Goal: Transaction & Acquisition: Purchase product/service

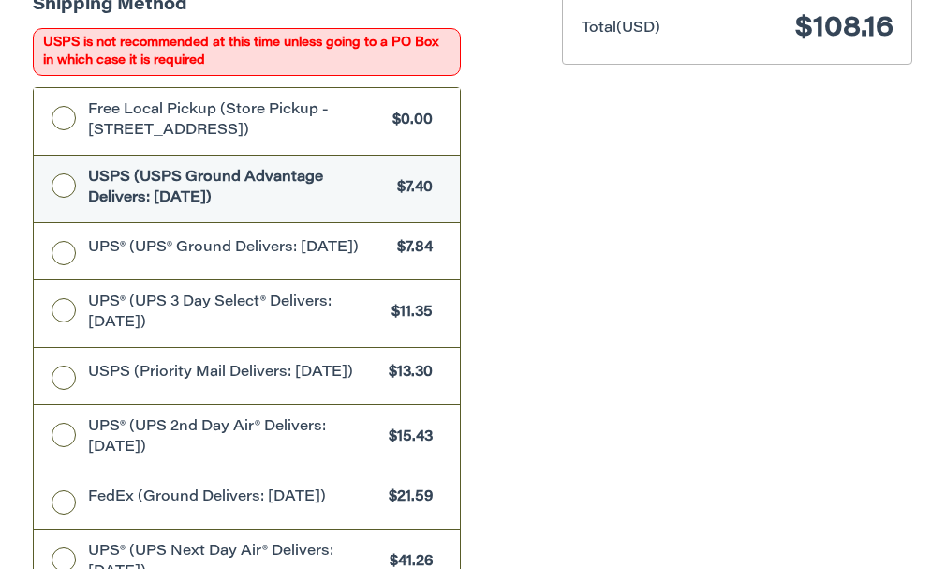
scroll to position [672, 0]
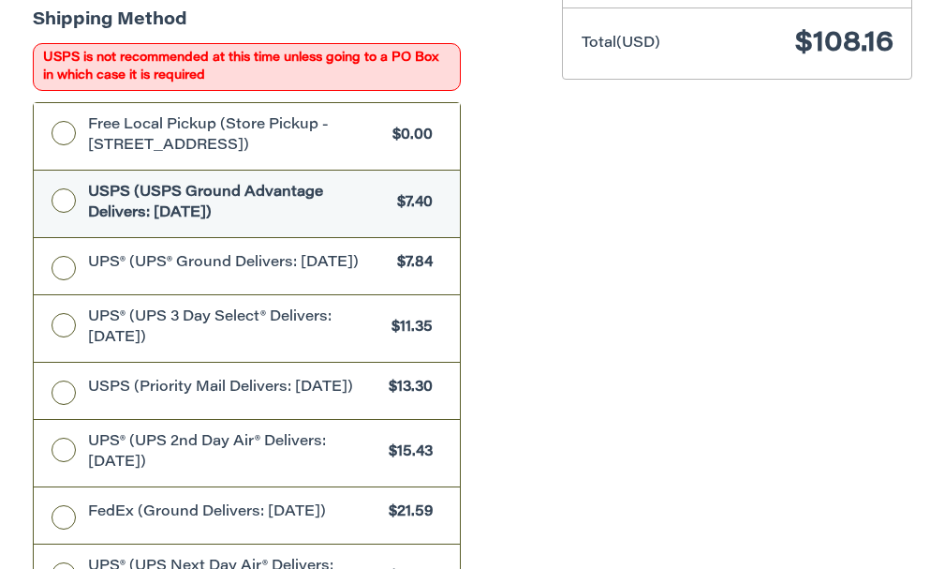
click at [536, 168] on div "Customer [EMAIL_ADDRESS][DOMAIN_NAME] Sign Out Shipping Shipping Protection $3.…" at bounding box center [284, 340] width 530 height 1555
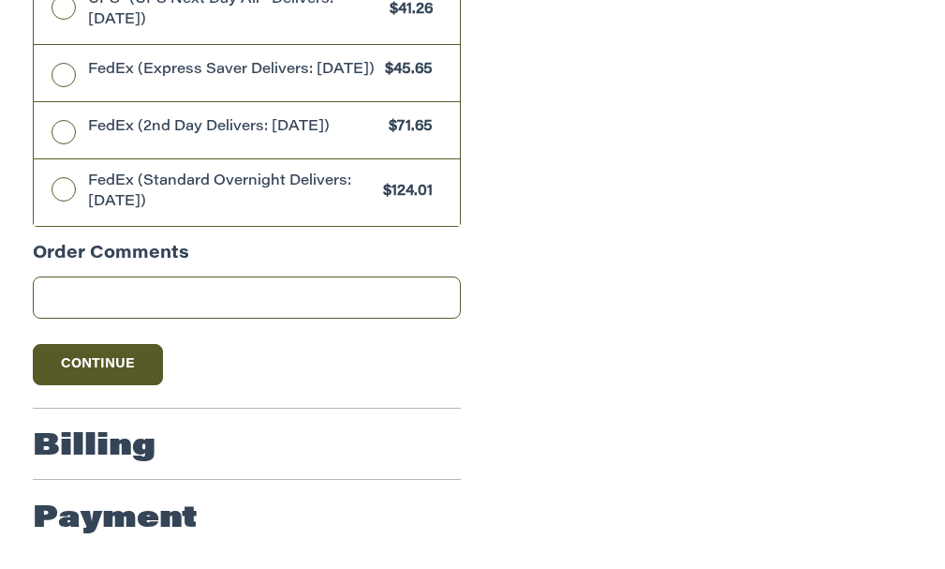
scroll to position [1268, 0]
click at [80, 360] on button "Continue" at bounding box center [98, 364] width 131 height 41
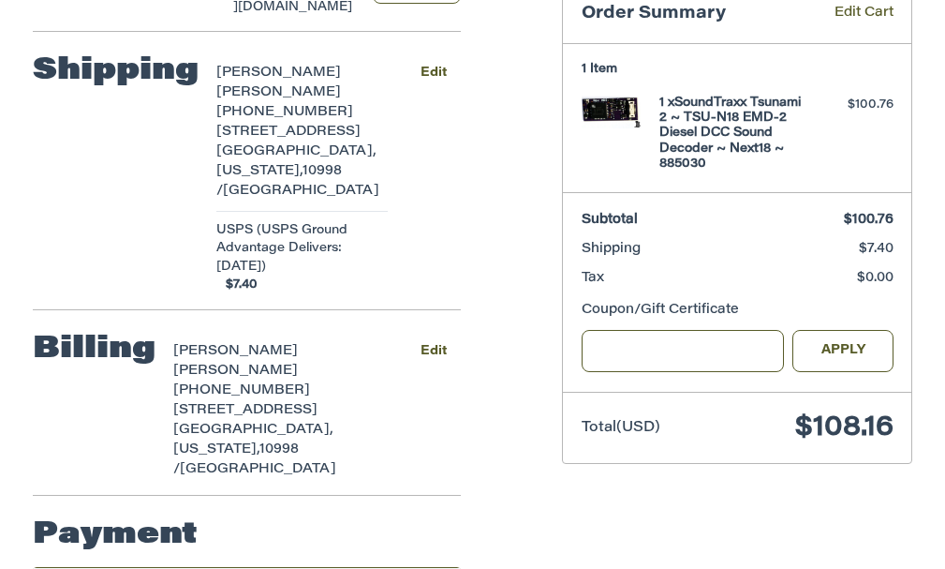
scroll to position [246, 0]
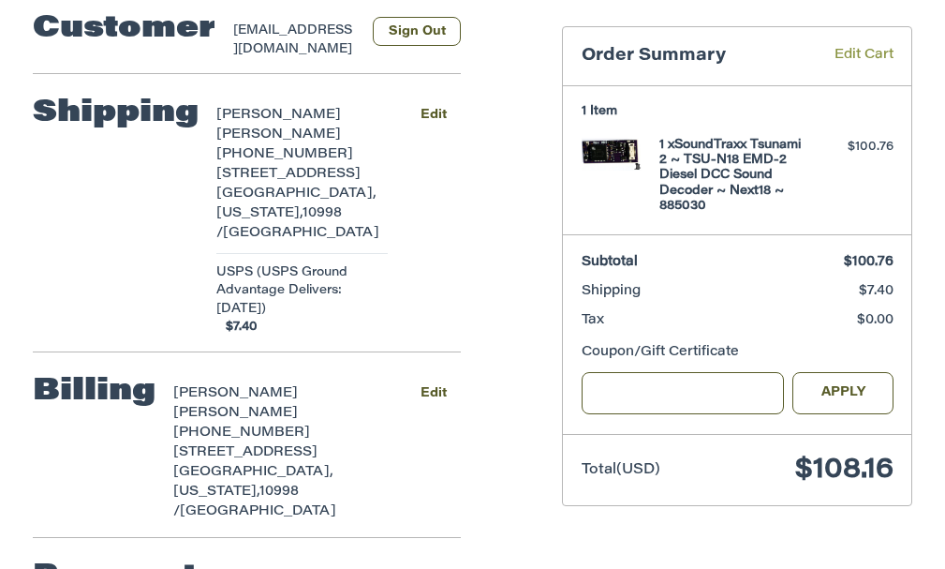
click at [869, 46] on link "Edit Cart" at bounding box center [848, 57] width 91 height 22
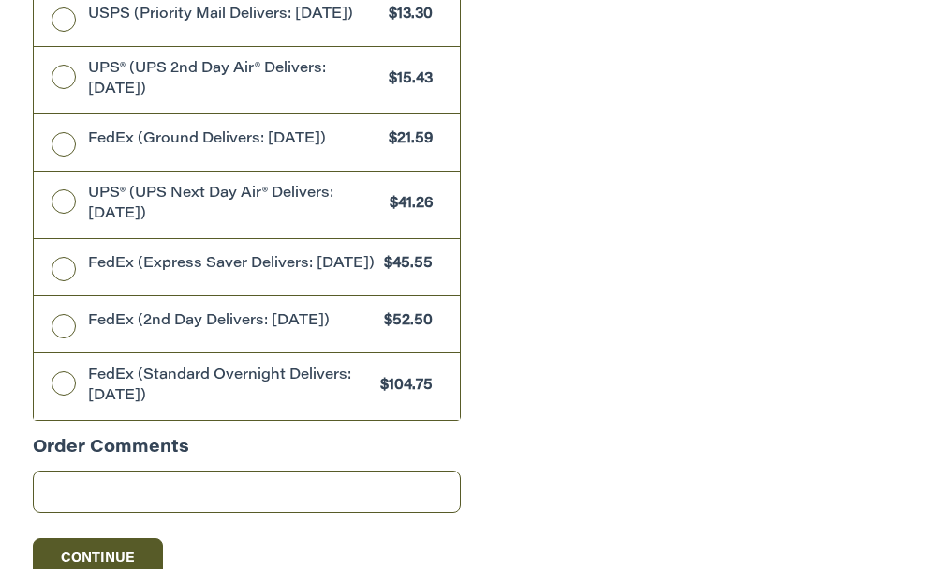
scroll to position [1232, 0]
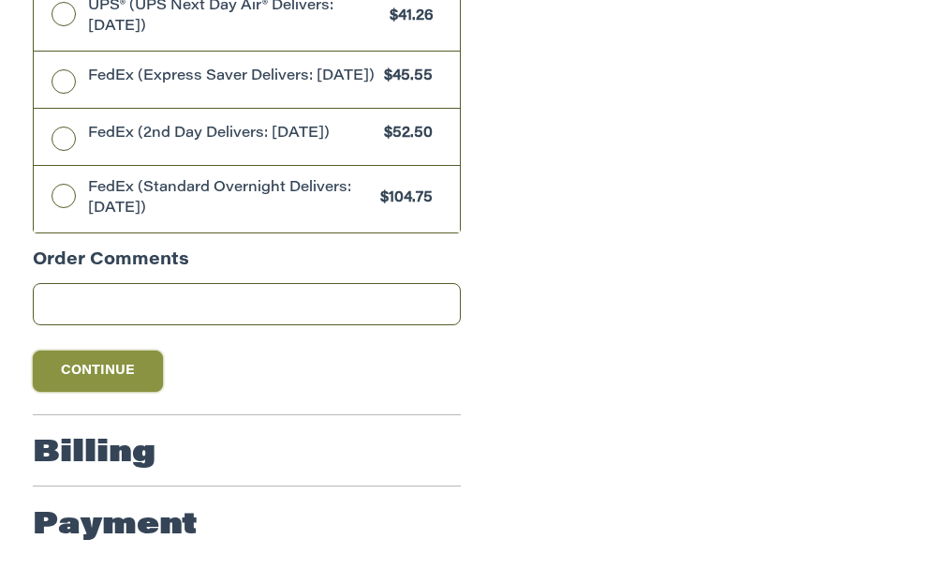
click at [107, 392] on button "Continue" at bounding box center [98, 370] width 131 height 41
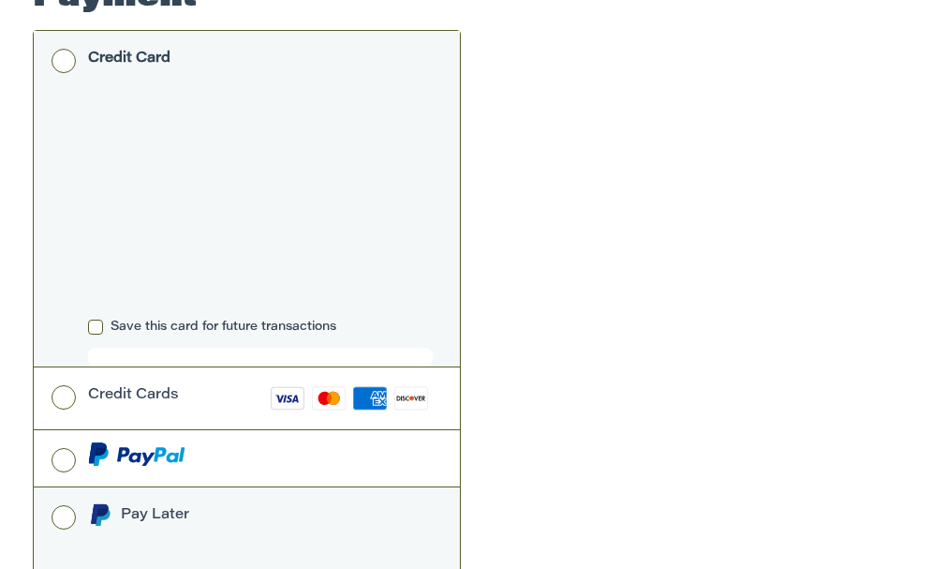
scroll to position [935, 0]
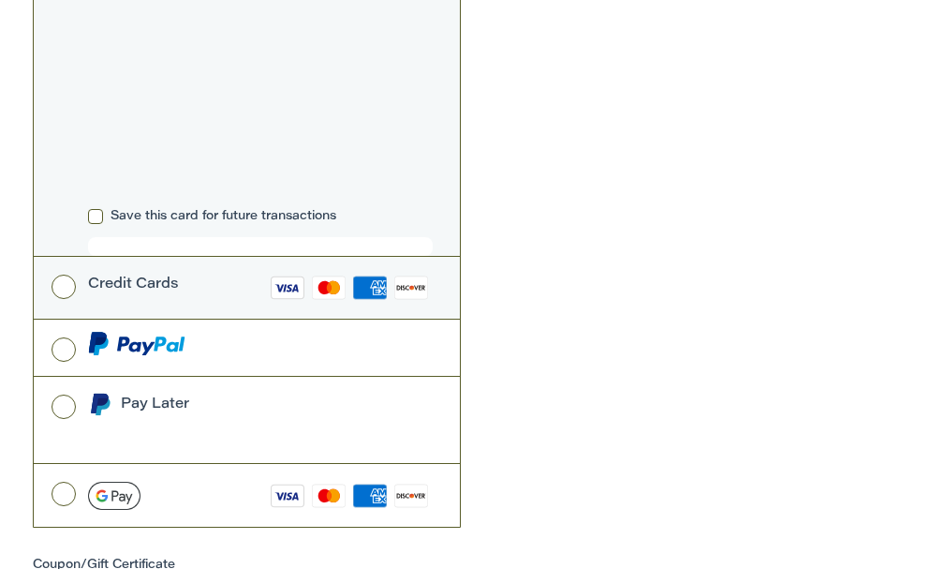
click at [65, 257] on label "Credit Cards Visa Master Amex Discover" at bounding box center [247, 288] width 427 height 63
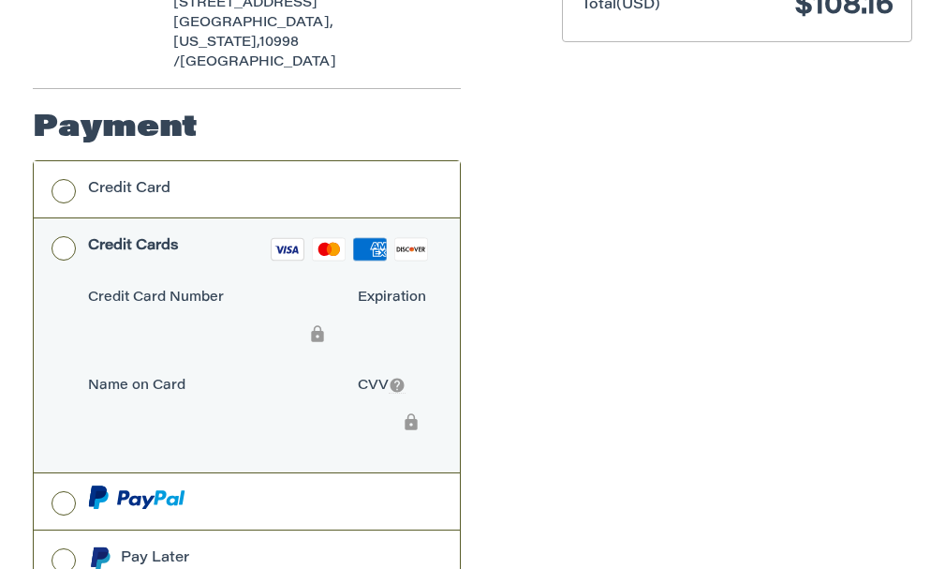
scroll to position [643, 0]
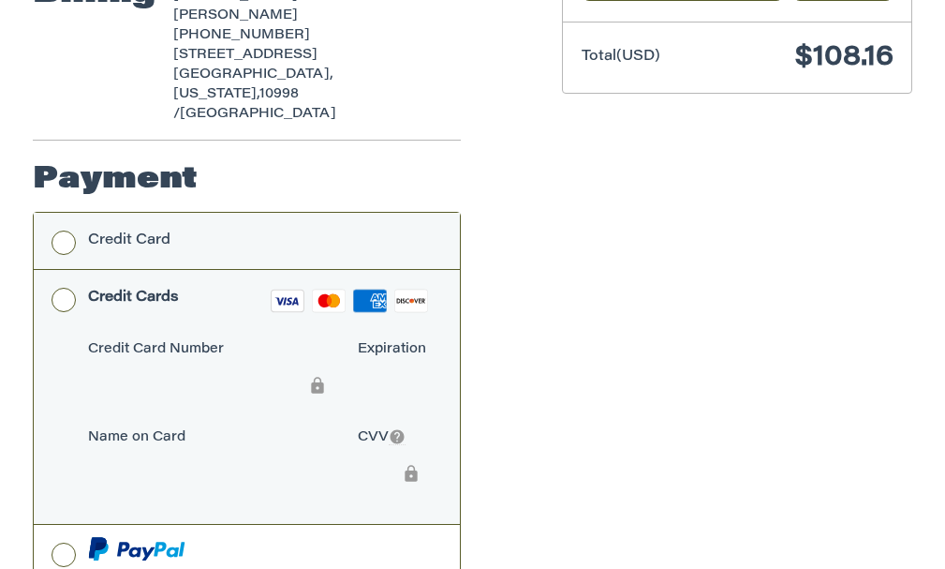
click at [66, 213] on label "Credit Card" at bounding box center [247, 241] width 427 height 56
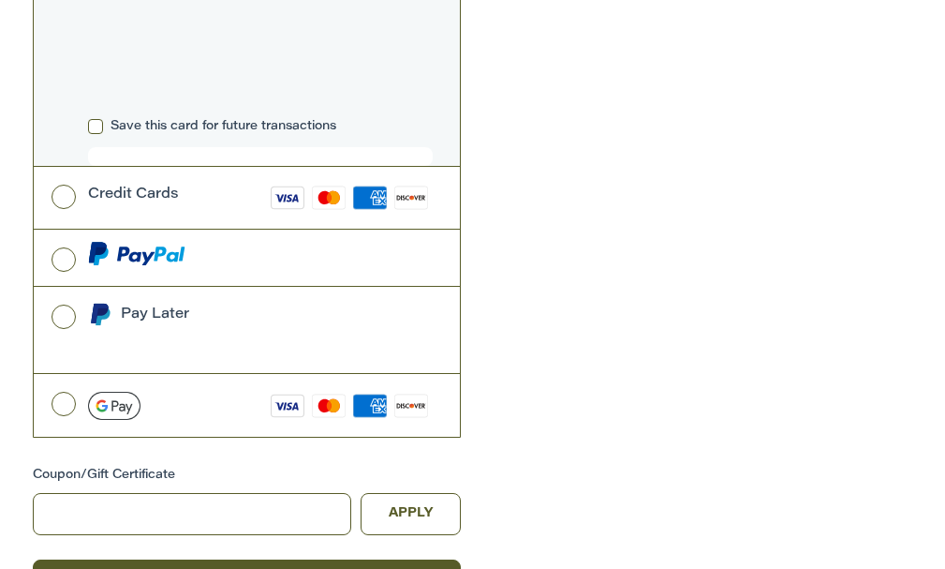
scroll to position [1029, 0]
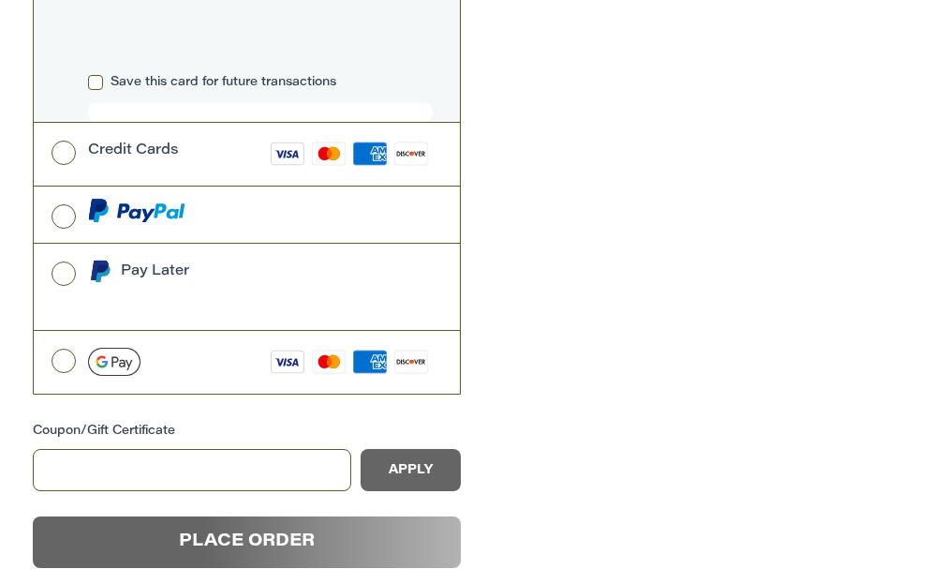
scroll to position [186, 0]
